Goal: Information Seeking & Learning: Find specific fact

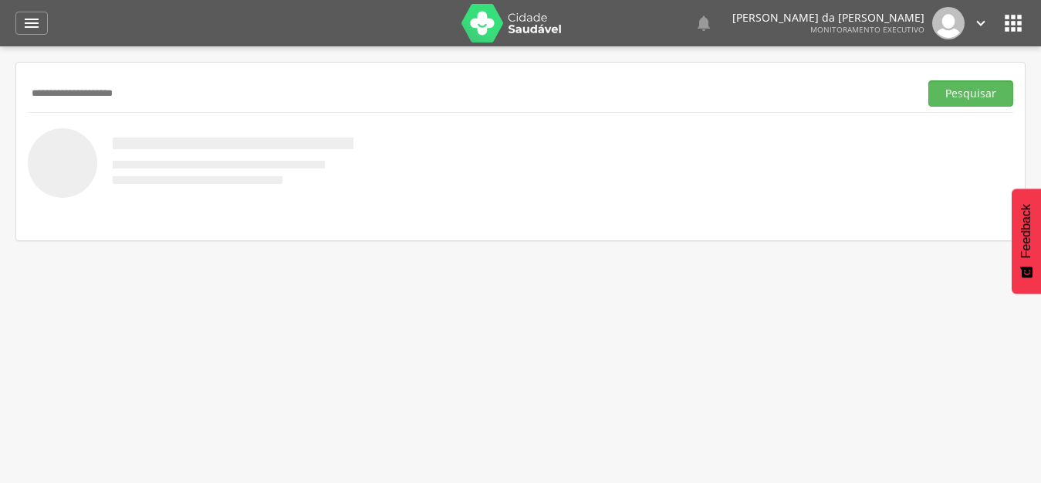
type input "**********"
click at [929, 80] on button "Pesquisar" at bounding box center [971, 93] width 85 height 26
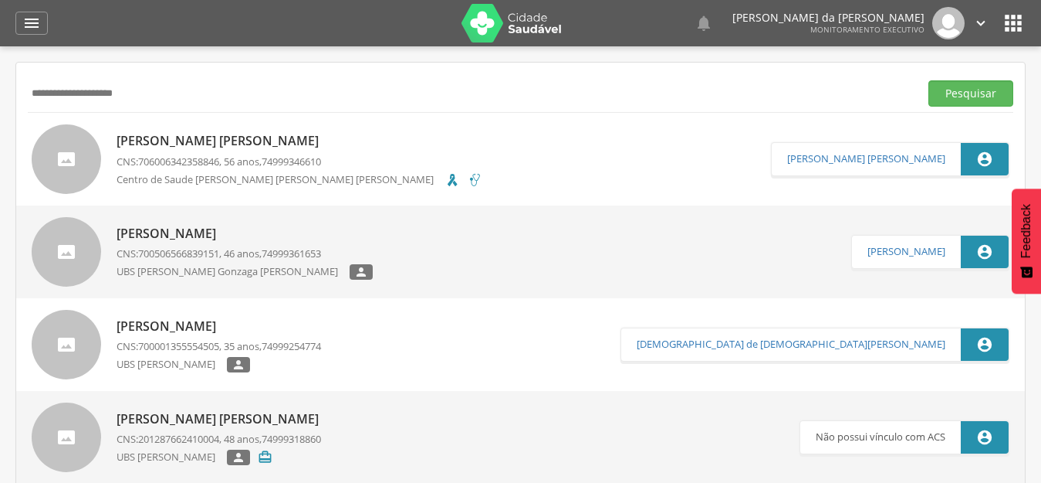
drag, startPoint x: 185, startPoint y: 92, endPoint x: 0, endPoint y: 100, distance: 185.5
click at [0, 100] on div " Supervisão  Distritos  Ubs Coordenador: - [PERSON_NAME] [PERSON_NAME] / BA …" at bounding box center [520, 287] width 1041 height 483
type input "**********"
click at [929, 80] on button "Pesquisar" at bounding box center [971, 93] width 85 height 26
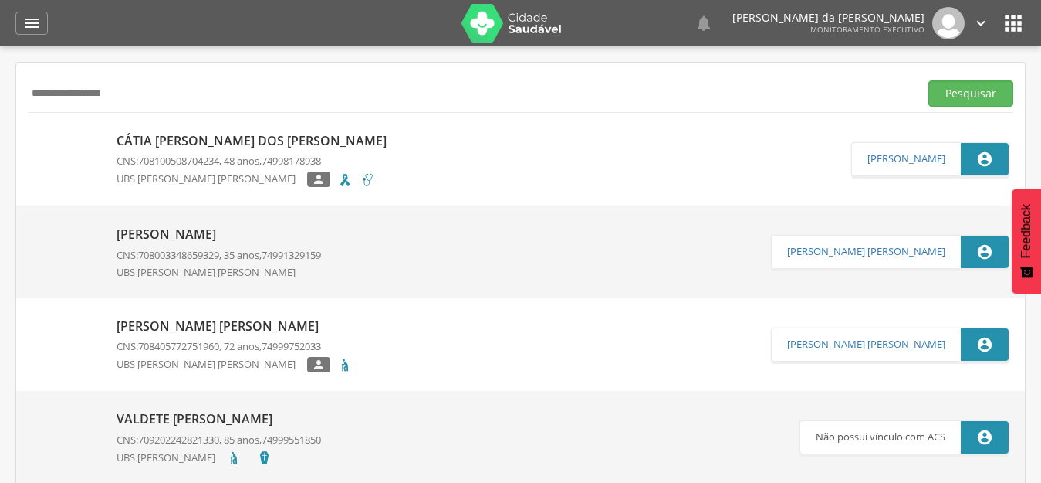
drag, startPoint x: 192, startPoint y: 90, endPoint x: 4, endPoint y: 67, distance: 189.8
click at [4, 67] on div " Supervisão  Distritos  Ubs Coordenador: - [PERSON_NAME] [PERSON_NAME] / BA …" at bounding box center [520, 287] width 1041 height 483
click at [929, 80] on button "Pesquisar" at bounding box center [971, 93] width 85 height 26
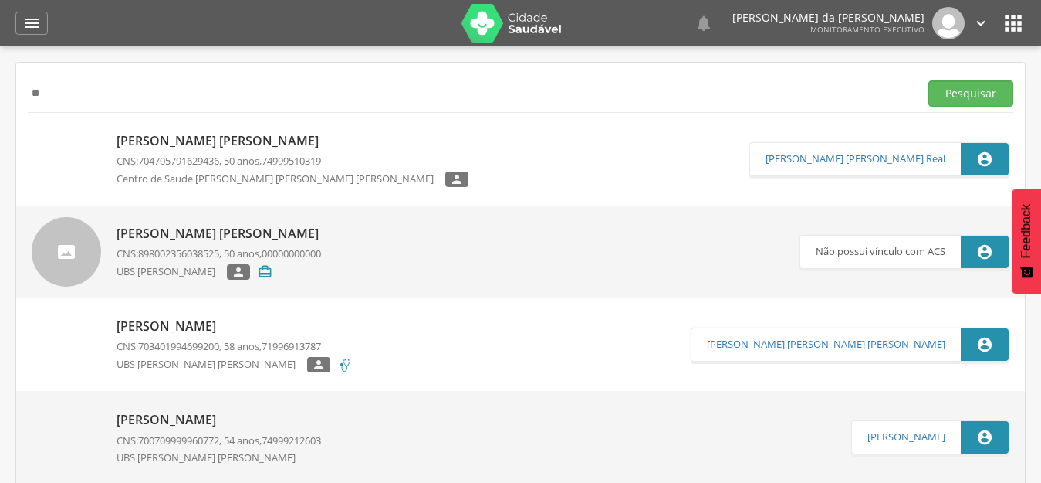
type input "*"
click at [929, 80] on button "Pesquisar" at bounding box center [971, 93] width 85 height 26
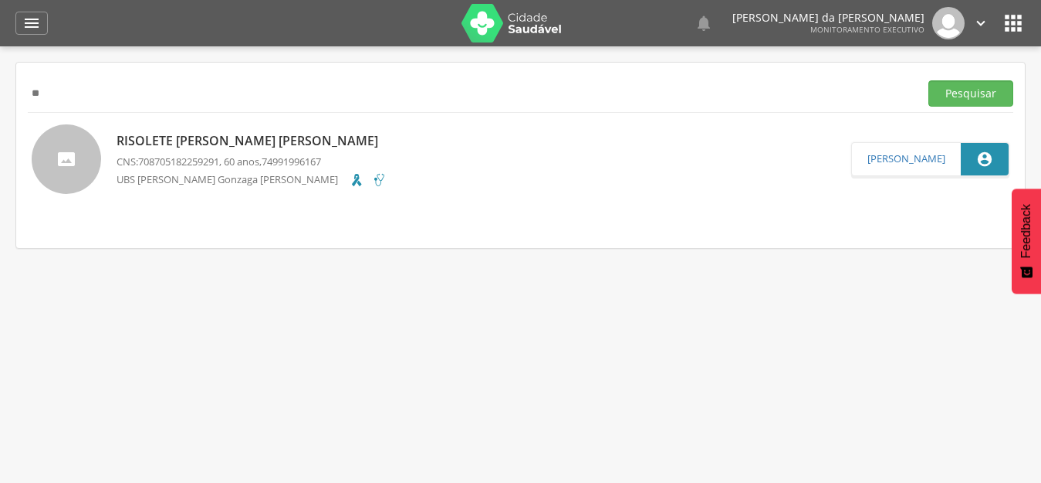
type input "*"
click at [929, 80] on button "Pesquisar" at bounding box center [971, 93] width 85 height 26
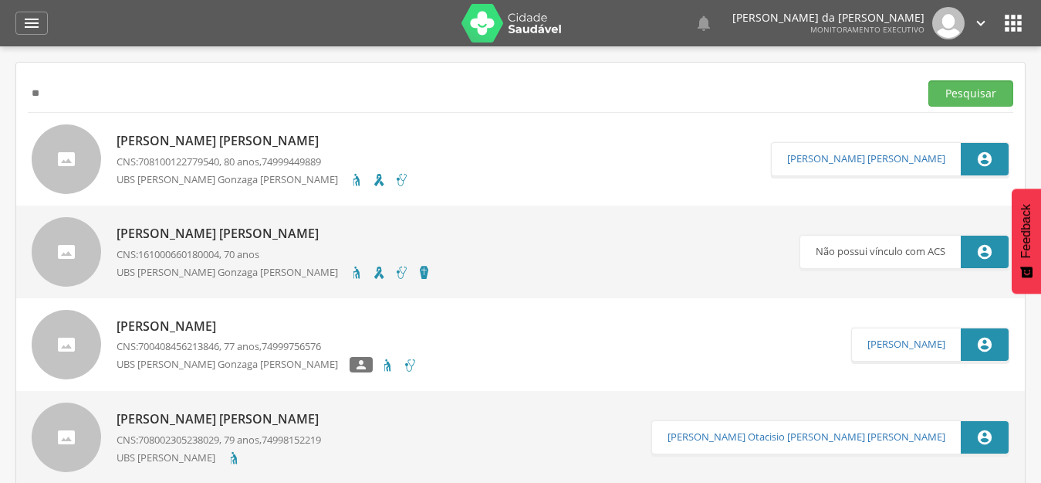
type input "*"
click at [929, 80] on button "Pesquisar" at bounding box center [971, 93] width 85 height 26
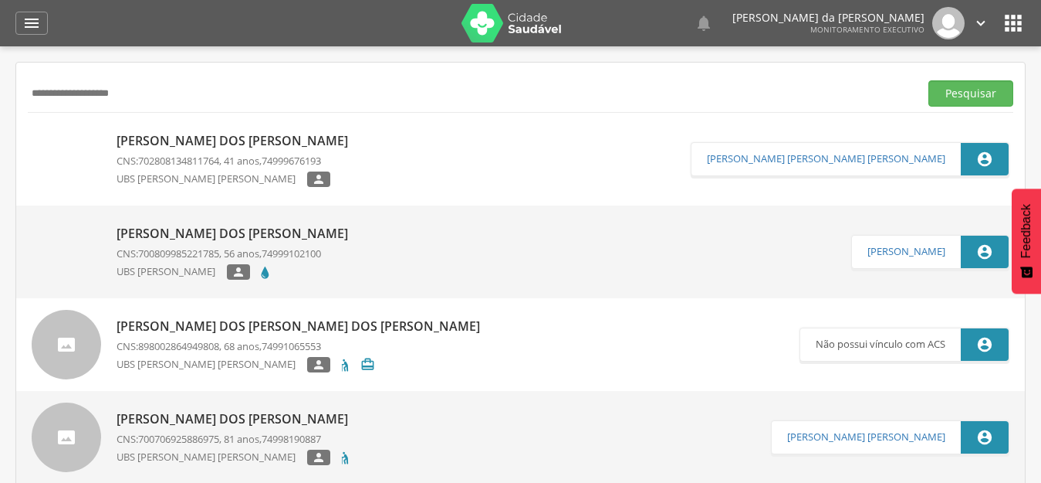
drag, startPoint x: 191, startPoint y: 102, endPoint x: 0, endPoint y: 90, distance: 191.8
click at [0, 90] on div " Supervisão  Distritos  Ubs Coordenador: - [PERSON_NAME] [PERSON_NAME] / BA …" at bounding box center [520, 287] width 1041 height 483
type input "**********"
click at [929, 80] on button "Pesquisar" at bounding box center [971, 93] width 85 height 26
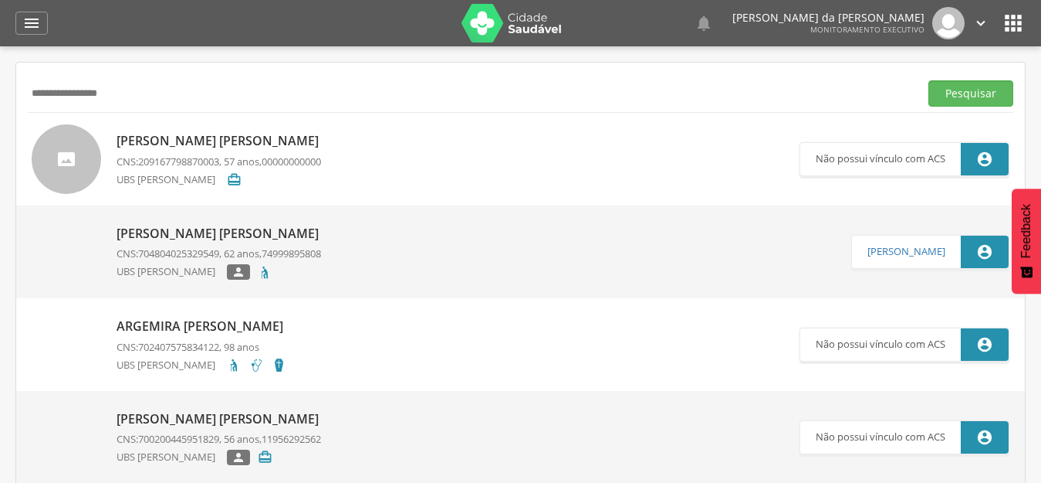
drag, startPoint x: 185, startPoint y: 97, endPoint x: 12, endPoint y: 80, distance: 173.0
click at [12, 80] on div " Supervisão  Distritos  Ubs Coordenador: - [PERSON_NAME] [PERSON_NAME] / BA …" at bounding box center [520, 287] width 1041 height 483
type input "**********"
click at [929, 80] on button "Pesquisar" at bounding box center [971, 93] width 85 height 26
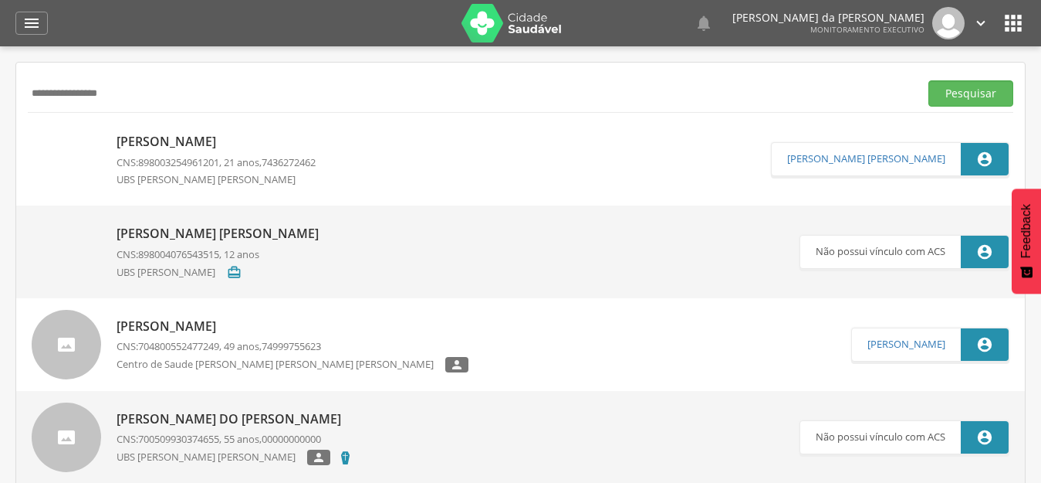
drag, startPoint x: 198, startPoint y: 83, endPoint x: 0, endPoint y: 105, distance: 198.9
click at [0, 105] on div " Supervisão  Distritos  Ubs Coordenador: - [PERSON_NAME] [PERSON_NAME] / BA …" at bounding box center [520, 287] width 1041 height 483
type input "**********"
click at [929, 80] on button "Pesquisar" at bounding box center [971, 93] width 85 height 26
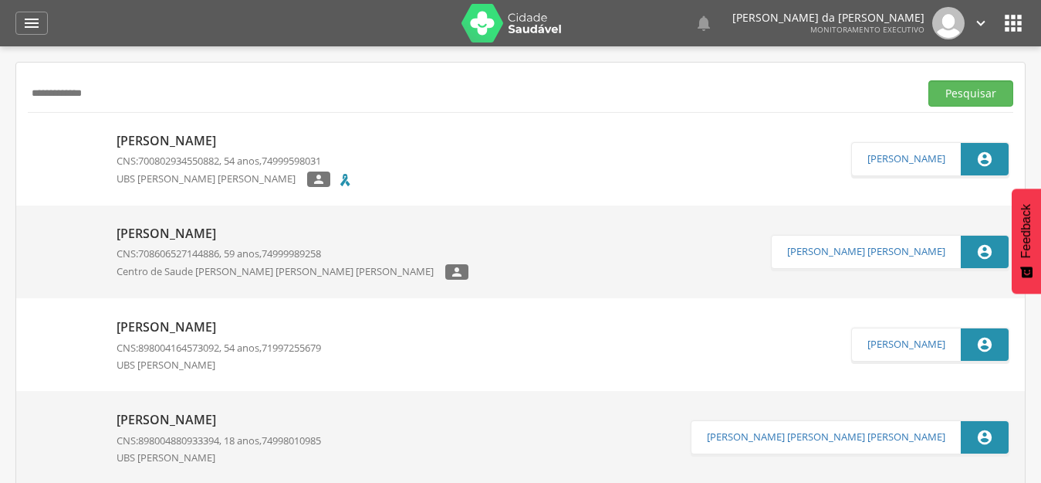
drag, startPoint x: 239, startPoint y: 93, endPoint x: 0, endPoint y: 93, distance: 238.6
click at [0, 93] on div " Supervisão  Distritos  Ubs Coordenador: - [PERSON_NAME] [PERSON_NAME] / BA …" at bounding box center [520, 287] width 1041 height 483
click at [929, 80] on button "Pesquisar" at bounding box center [971, 93] width 85 height 26
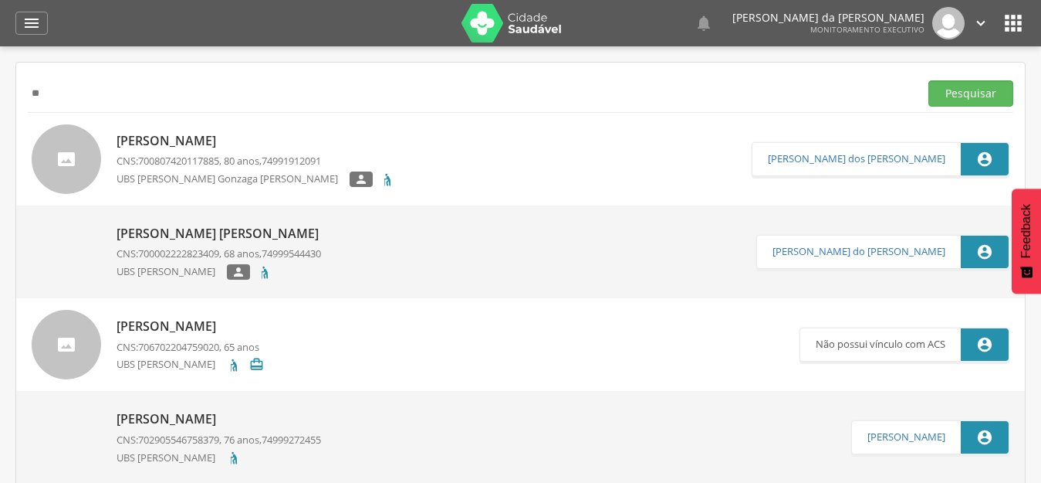
type input "*"
click at [929, 80] on button "Pesquisar" at bounding box center [971, 93] width 85 height 26
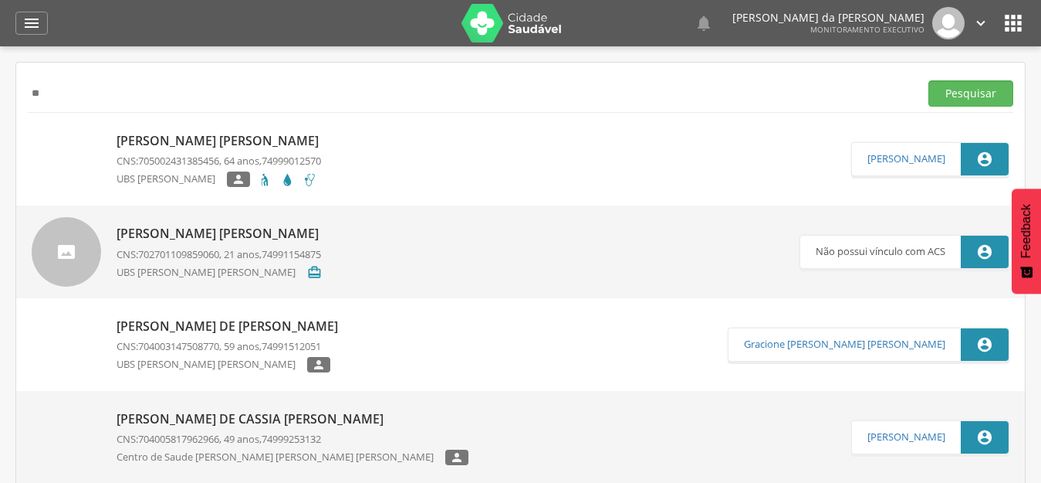
type input "*"
click at [929, 80] on button "Pesquisar" at bounding box center [971, 93] width 85 height 26
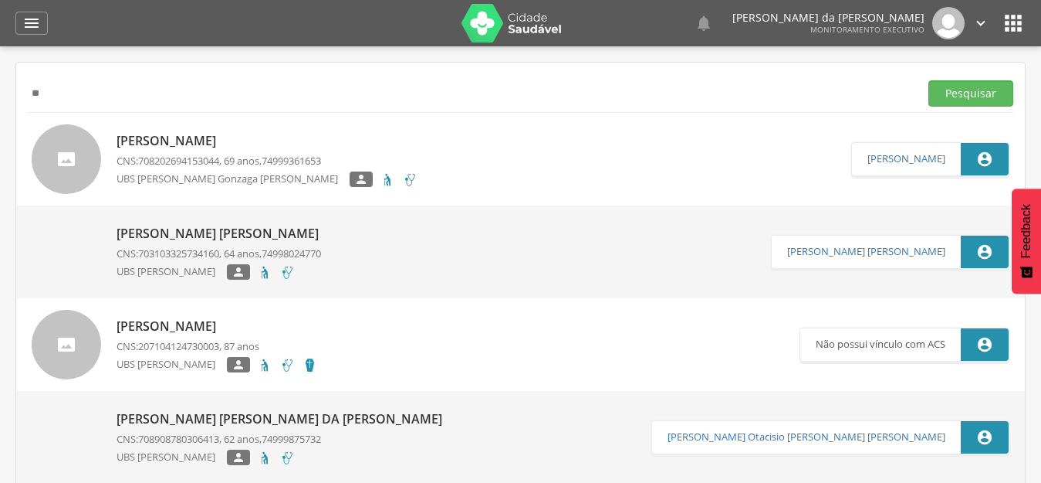
type input "*"
click at [929, 80] on button "Pesquisar" at bounding box center [971, 93] width 85 height 26
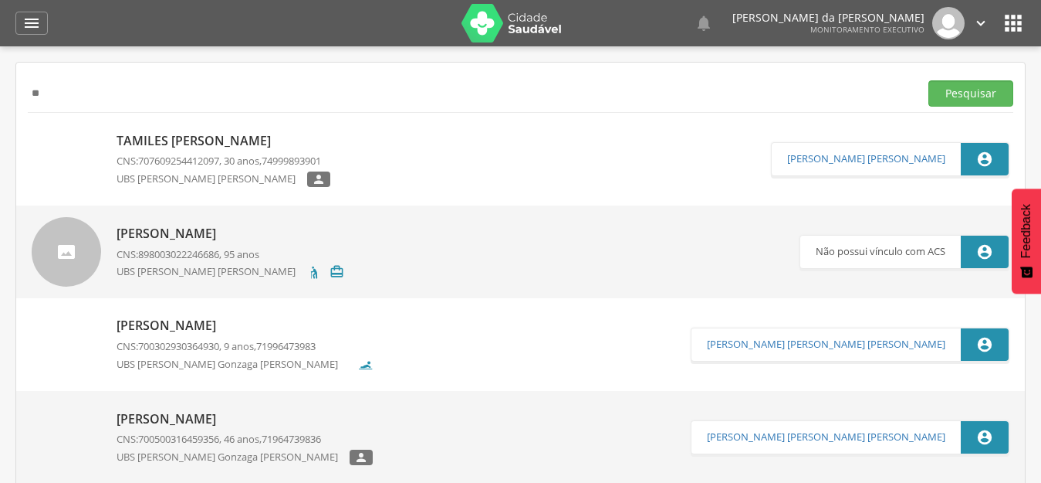
type input "*"
click at [929, 80] on button "Pesquisar" at bounding box center [971, 93] width 85 height 26
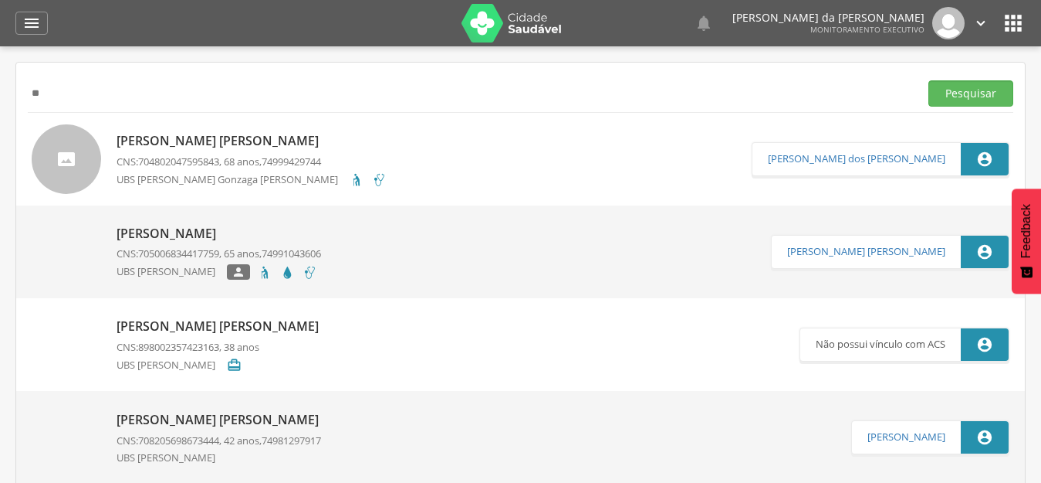
type input "*"
click at [929, 80] on button "Pesquisar" at bounding box center [971, 93] width 85 height 26
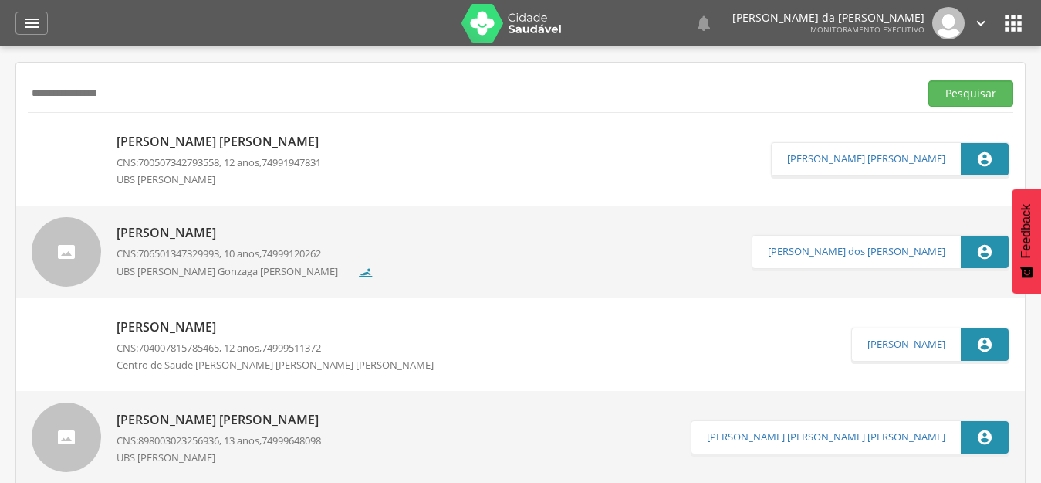
type input "**********"
click at [929, 80] on button "Pesquisar" at bounding box center [971, 93] width 85 height 26
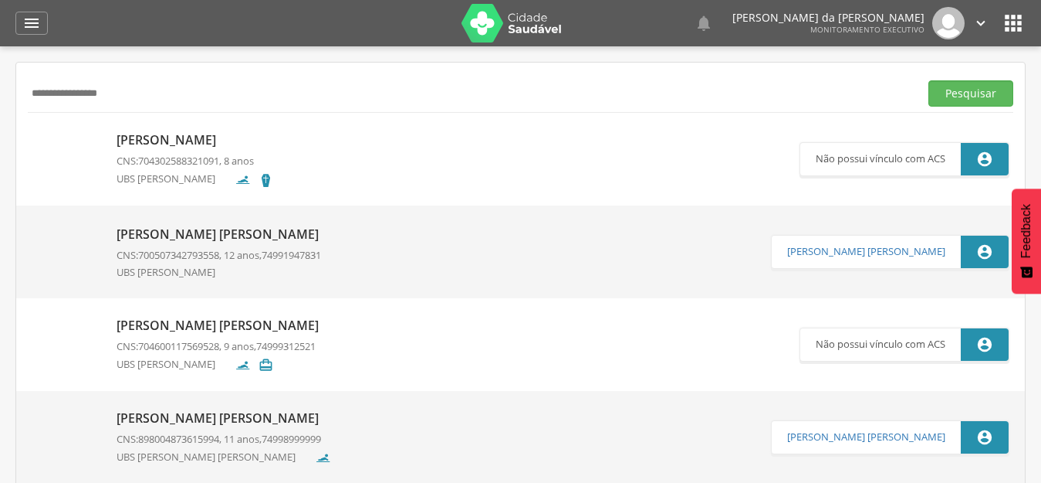
drag, startPoint x: 174, startPoint y: 88, endPoint x: 0, endPoint y: 99, distance: 174.8
click at [0, 99] on div " Supervisão  Distritos  Ubs Coordenador: - [PERSON_NAME] [PERSON_NAME] / BA …" at bounding box center [520, 287] width 1041 height 483
click at [929, 80] on button "Pesquisar" at bounding box center [971, 93] width 85 height 26
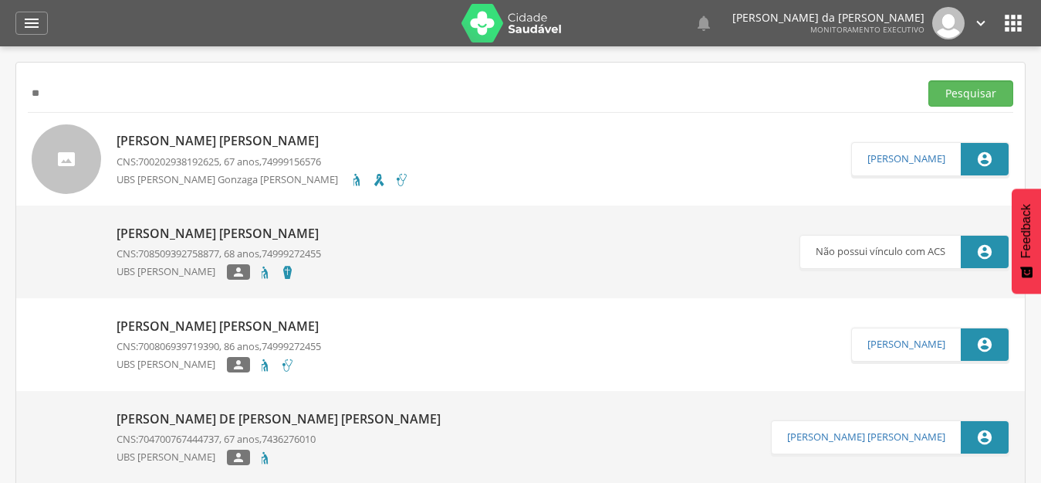
type input "*"
click at [929, 80] on button "Pesquisar" at bounding box center [971, 93] width 85 height 26
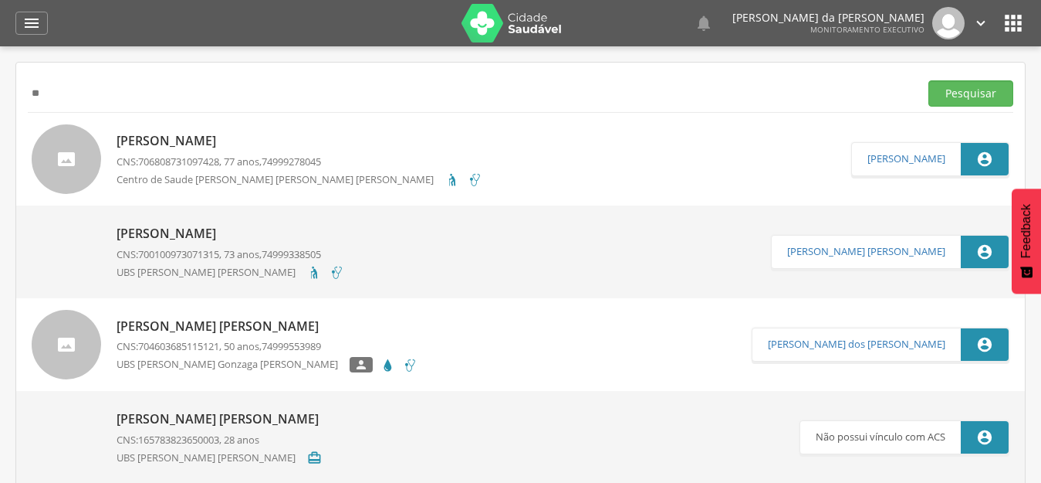
type input "*"
click at [929, 80] on button "Pesquisar" at bounding box center [971, 93] width 85 height 26
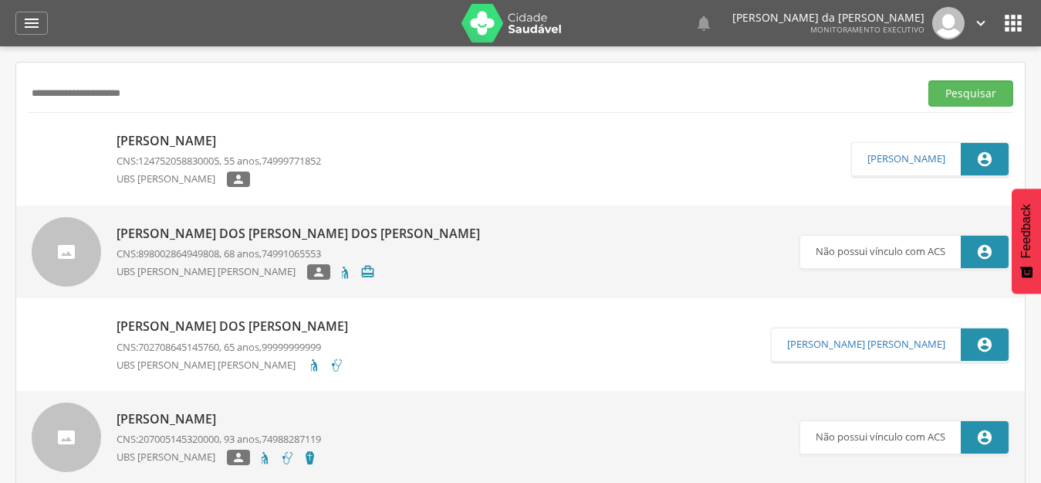
type input "**********"
click at [929, 80] on button "Pesquisar" at bounding box center [971, 93] width 85 height 26
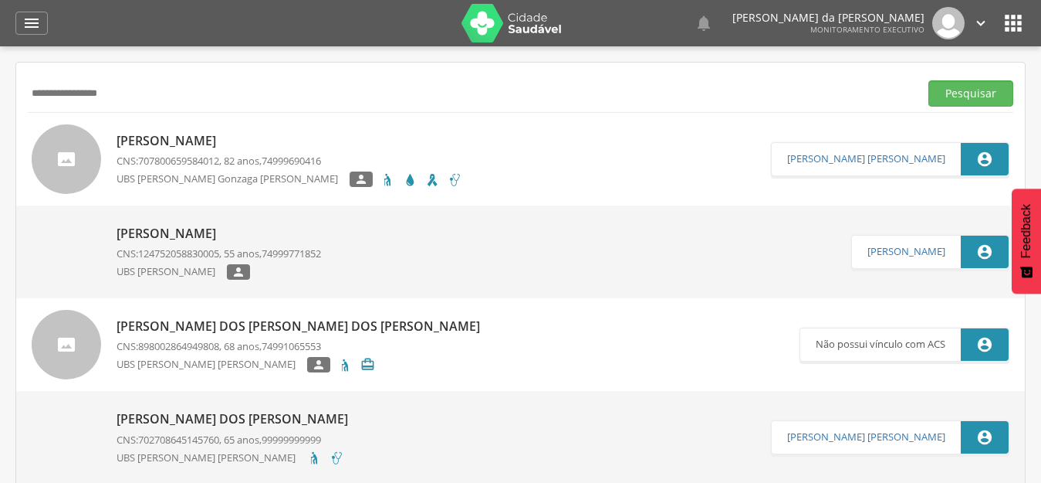
click at [929, 80] on button "Pesquisar" at bounding box center [971, 93] width 85 height 26
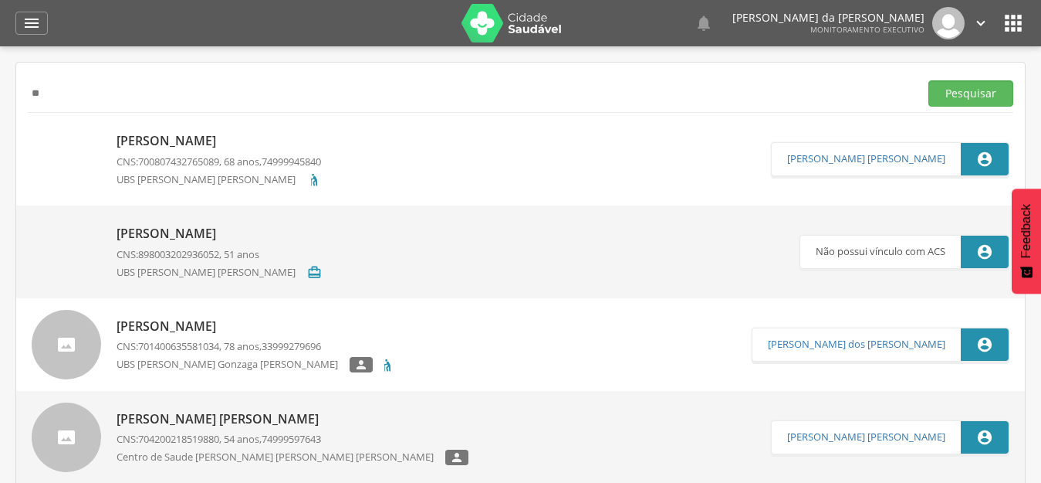
type input "*"
click at [929, 80] on button "Pesquisar" at bounding box center [971, 93] width 85 height 26
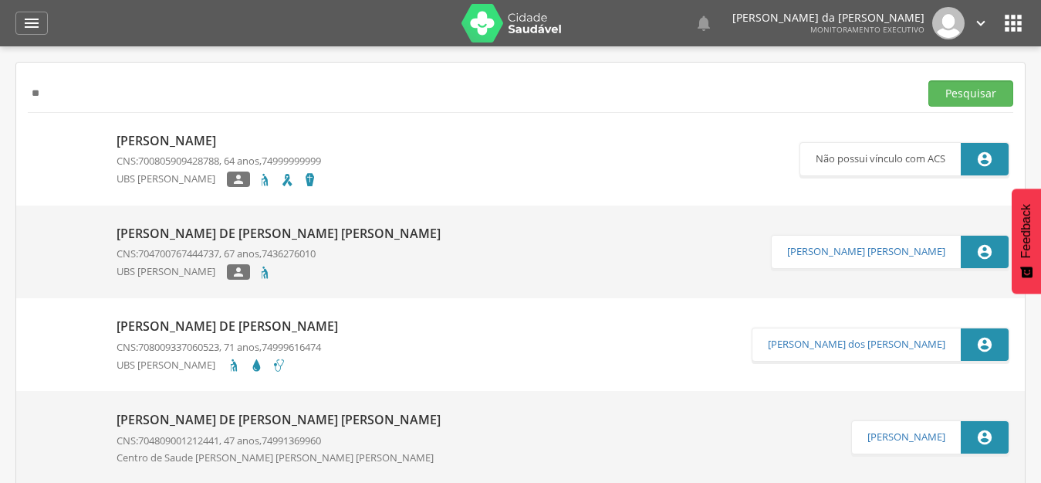
type input "*"
click at [186, 100] on input "text" at bounding box center [470, 93] width 885 height 26
click at [929, 80] on button "Pesquisar" at bounding box center [971, 93] width 85 height 26
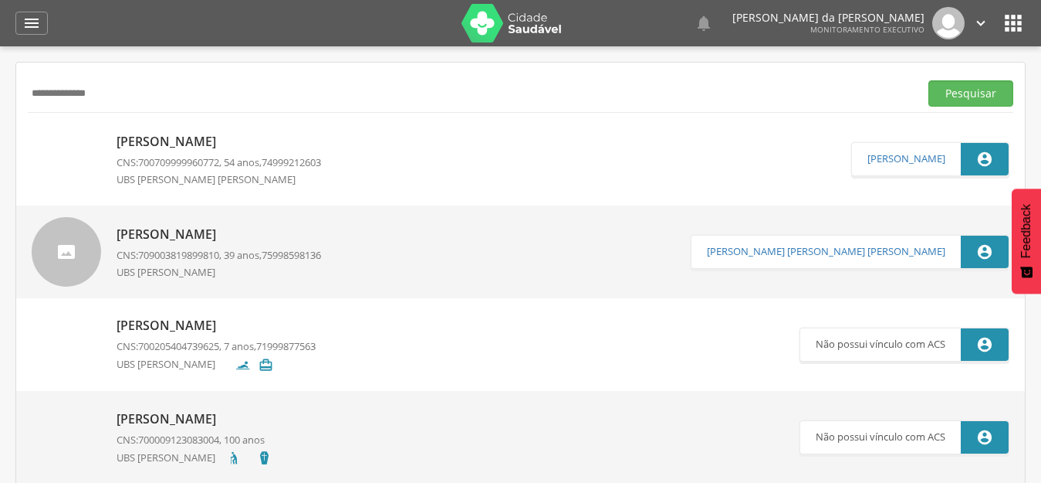
drag, startPoint x: 109, startPoint y: 76, endPoint x: 0, endPoint y: 76, distance: 108.9
click at [0, 76] on div " Supervisão  Distritos  Ubs Coordenador: - [PERSON_NAME] [PERSON_NAME] / BA …" at bounding box center [520, 287] width 1041 height 483
click at [929, 80] on button "Pesquisar" at bounding box center [971, 93] width 85 height 26
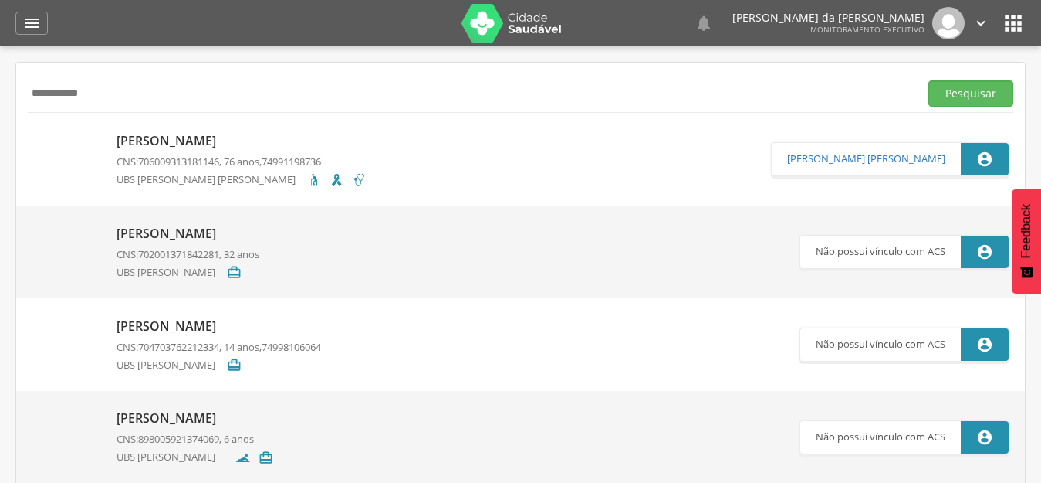
drag, startPoint x: 300, startPoint y: 89, endPoint x: 0, endPoint y: 78, distance: 300.5
click at [0, 78] on div " Supervisão  Distritos  Ubs Coordenador: - [PERSON_NAME] [PERSON_NAME] / BA …" at bounding box center [520, 287] width 1041 height 483
paste input "**********"
click at [929, 80] on button "Pesquisar" at bounding box center [971, 93] width 85 height 26
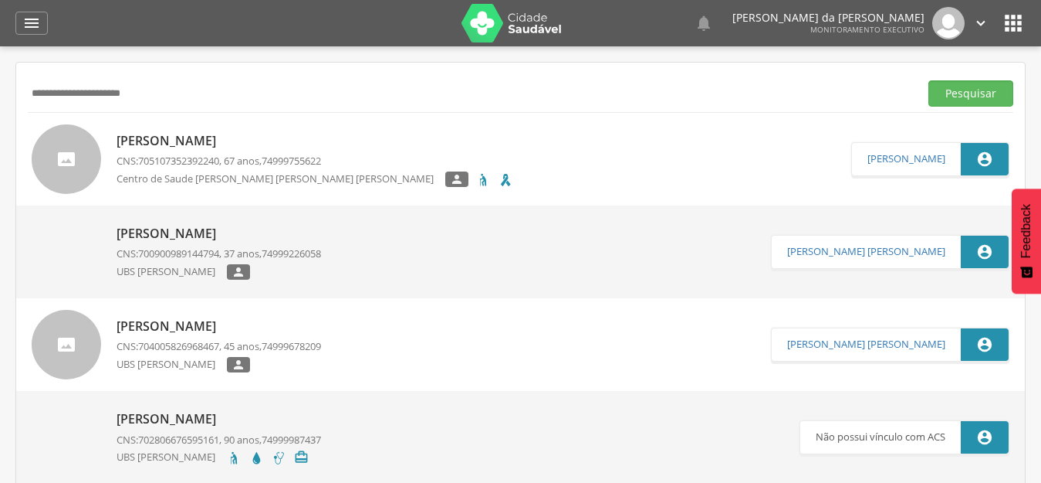
drag, startPoint x: 314, startPoint y: 86, endPoint x: 0, endPoint y: 90, distance: 314.2
click at [0, 90] on div " Supervisão  Distritos  Ubs Coordenador: - [PERSON_NAME] [PERSON_NAME] / BA …" at bounding box center [520, 287] width 1041 height 483
paste input "text"
type input "**********"
click at [929, 80] on button "Pesquisar" at bounding box center [971, 93] width 85 height 26
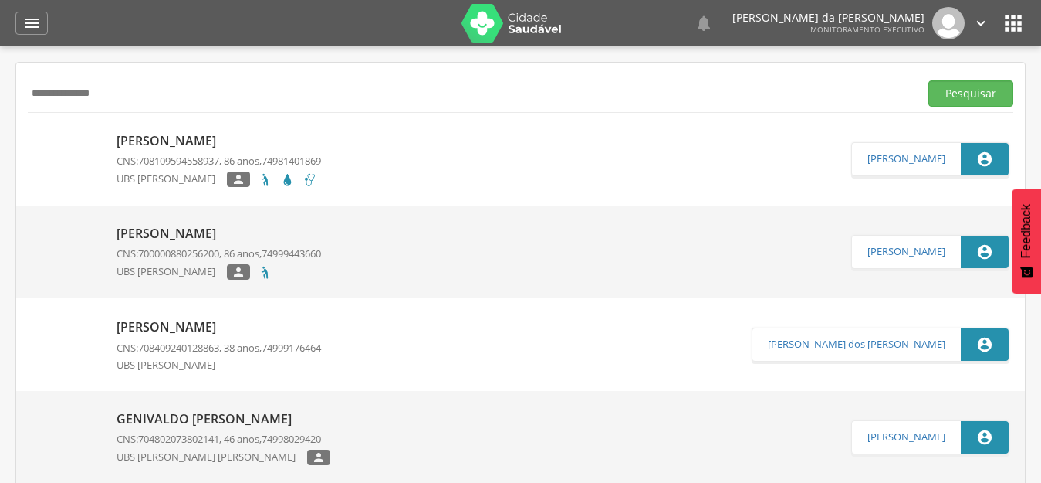
drag, startPoint x: 108, startPoint y: 69, endPoint x: 0, endPoint y: 49, distance: 109.9
click at [0, 49] on div " Supervisão  Distritos  Ubs Coordenador: - [PERSON_NAME] [PERSON_NAME] / BA …" at bounding box center [520, 287] width 1041 height 483
